Goal: Answer question/provide support: Answer question/provide support

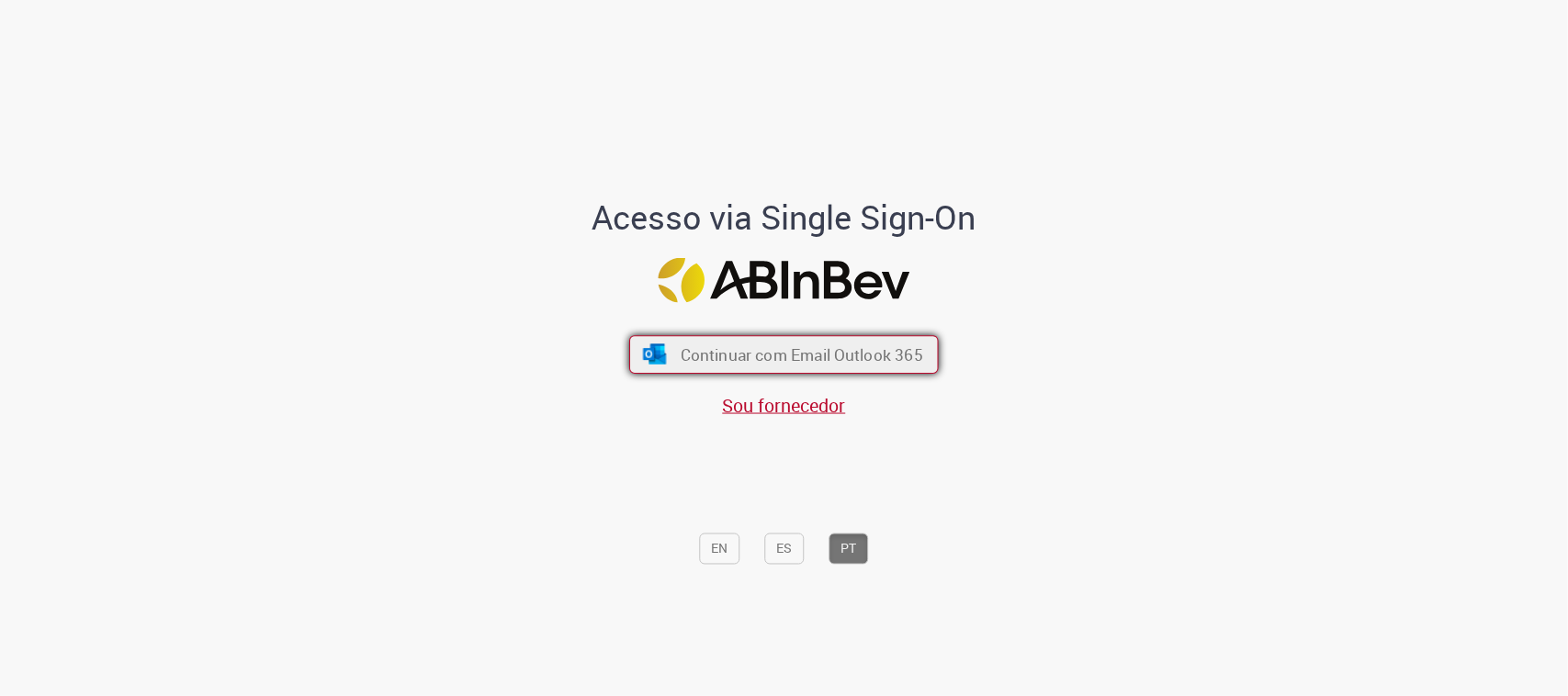
click at [841, 350] on span "Continuar com Email Outlook 365" at bounding box center [802, 355] width 243 height 22
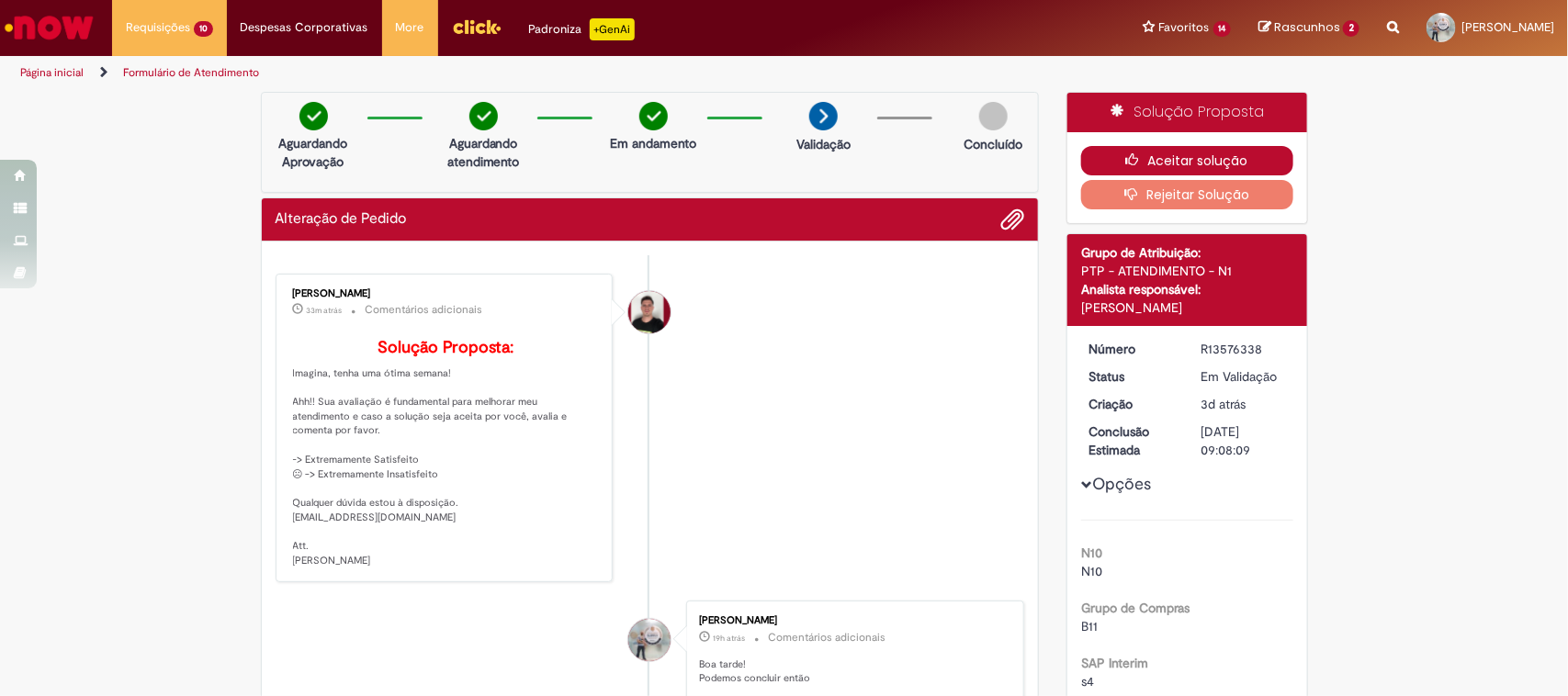
click at [1171, 146] on button "Aceitar solução" at bounding box center [1187, 160] width 212 height 29
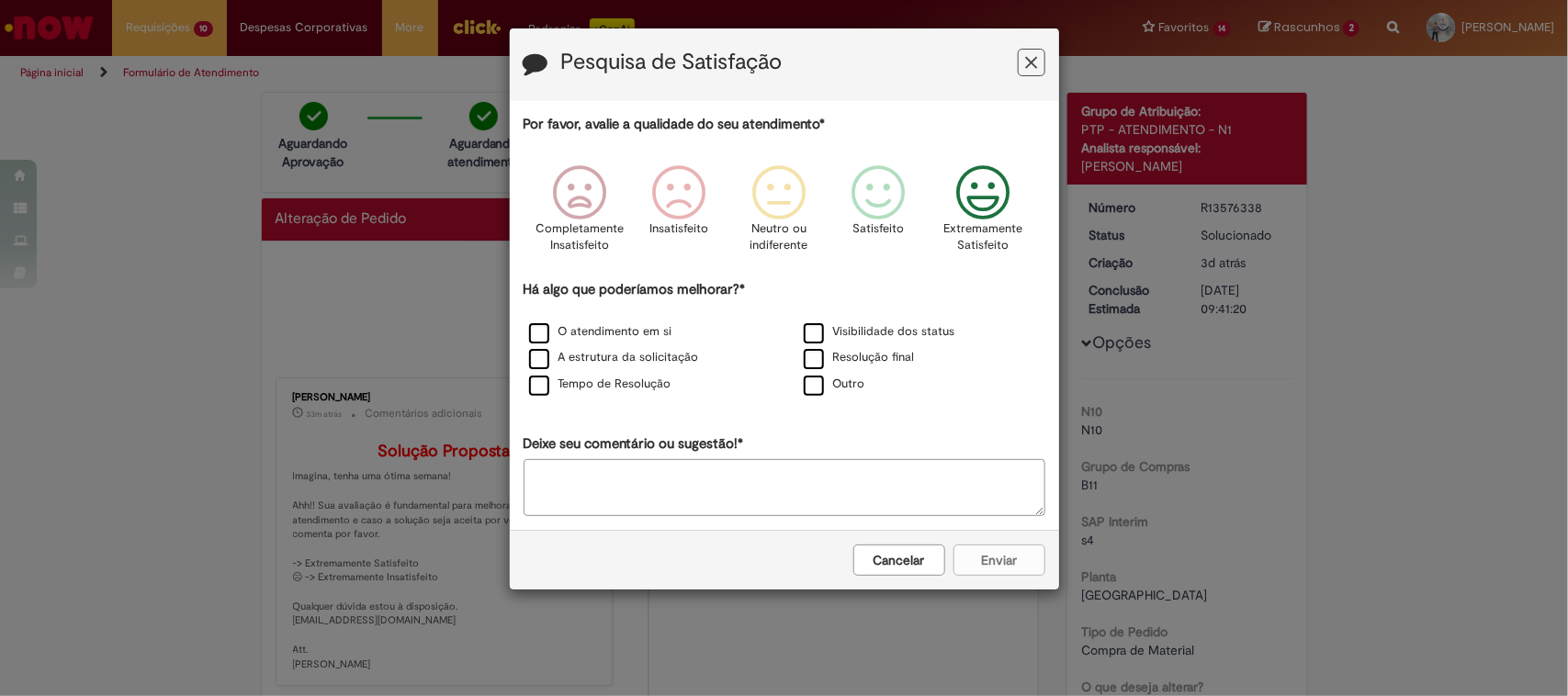
click at [970, 191] on icon "Feedback" at bounding box center [982, 193] width 68 height 55
click at [849, 365] on label "Resolução final" at bounding box center [860, 358] width 112 height 18
click at [1002, 551] on button "Enviar" at bounding box center [1000, 560] width 92 height 31
